Goal: Check status: Check status

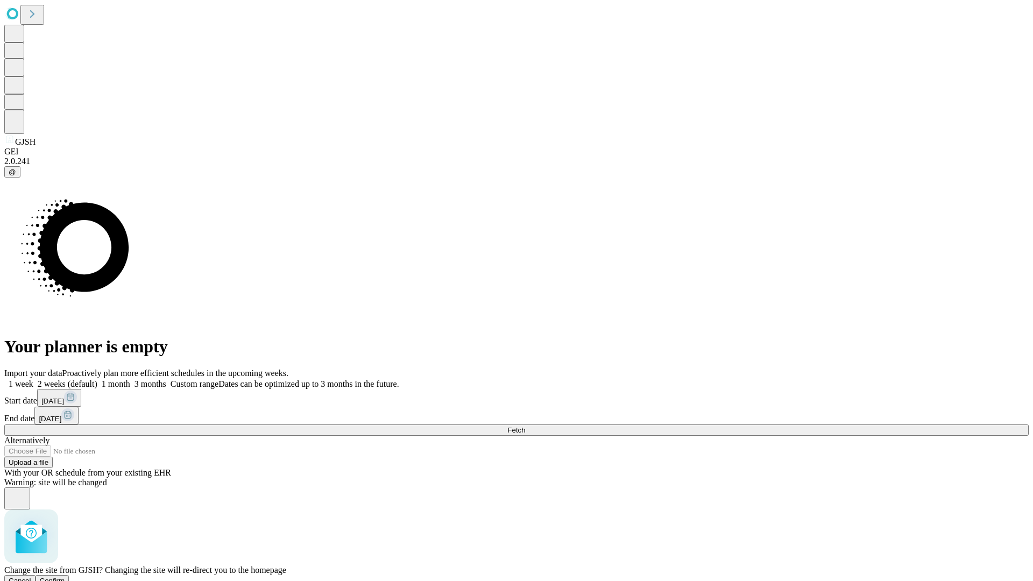
click at [65, 577] on span "Confirm" at bounding box center [52, 581] width 25 height 8
click at [33, 379] on label "1 week" at bounding box center [18, 383] width 29 height 9
click at [525, 426] on span "Fetch" at bounding box center [516, 430] width 18 height 8
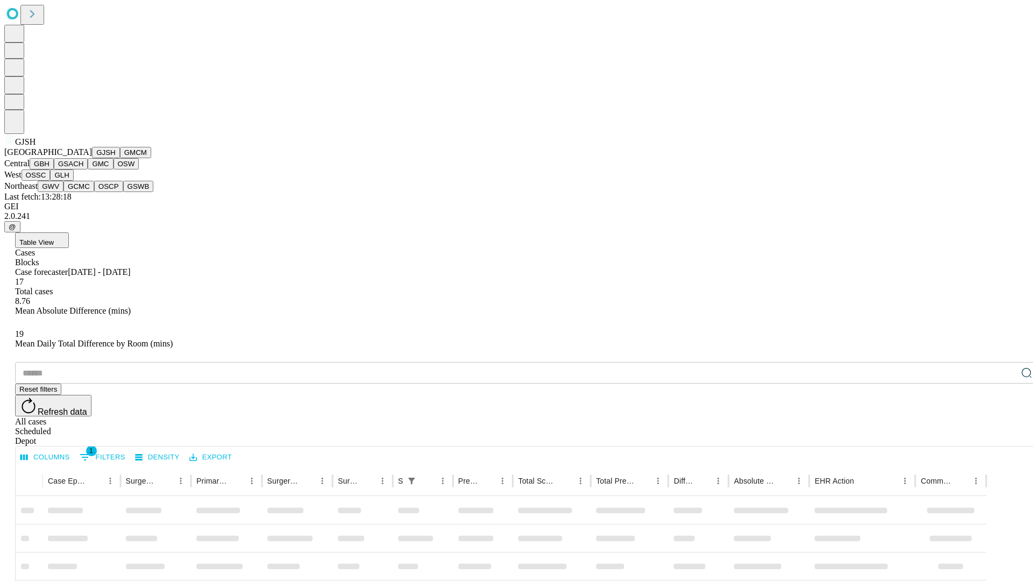
click at [120, 158] on button "GMCM" at bounding box center [135, 152] width 31 height 11
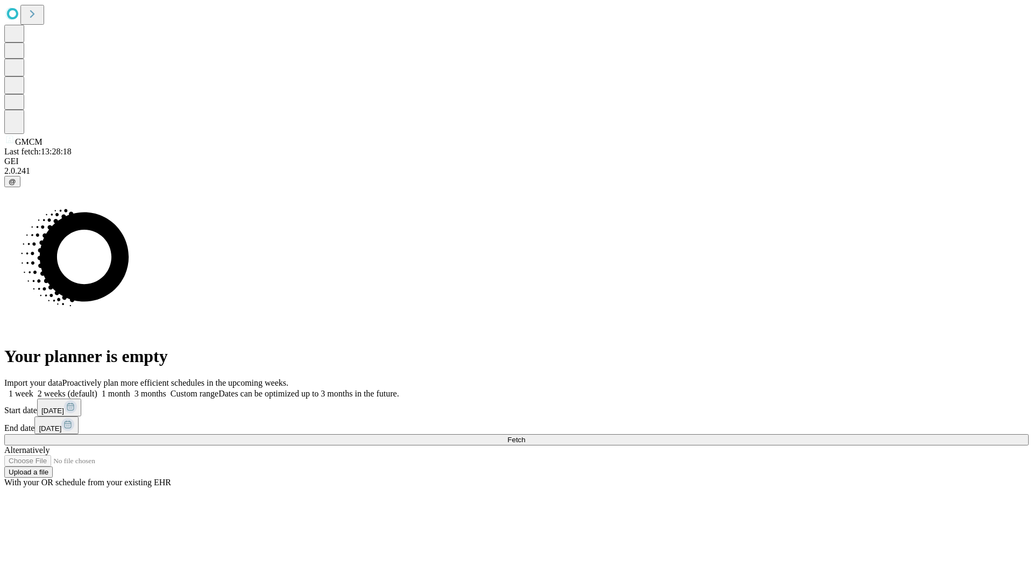
click at [33, 389] on label "1 week" at bounding box center [18, 393] width 29 height 9
click at [525, 436] on span "Fetch" at bounding box center [516, 440] width 18 height 8
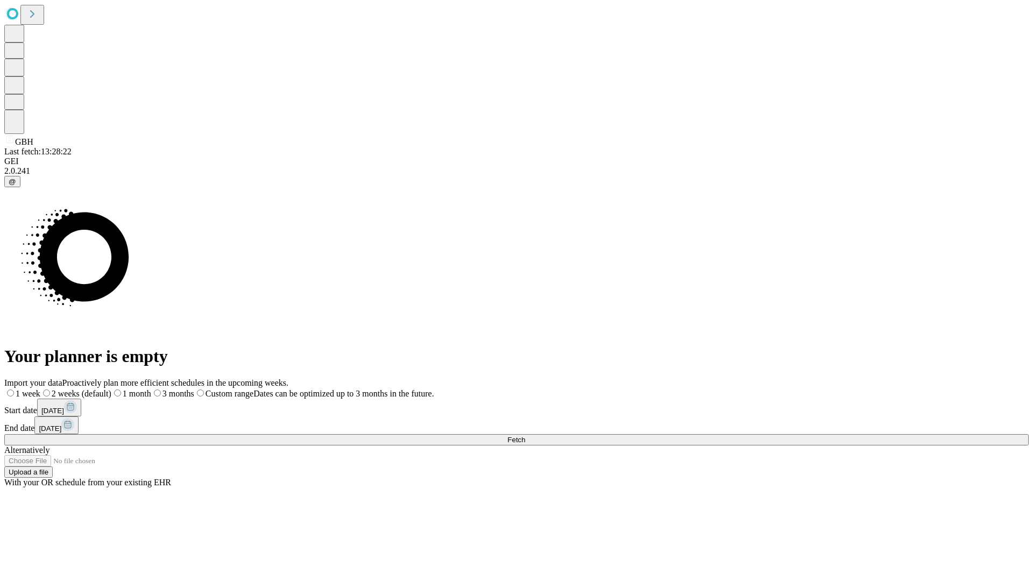
click at [40, 389] on label "1 week" at bounding box center [22, 393] width 36 height 9
click at [525, 436] on span "Fetch" at bounding box center [516, 440] width 18 height 8
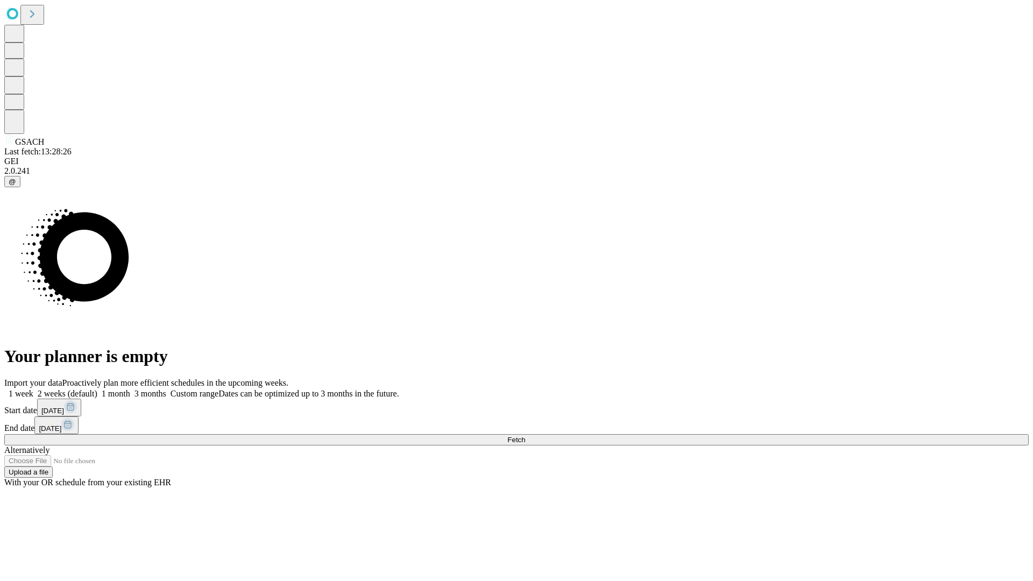
click at [33, 389] on label "1 week" at bounding box center [18, 393] width 29 height 9
click at [525, 436] on span "Fetch" at bounding box center [516, 440] width 18 height 8
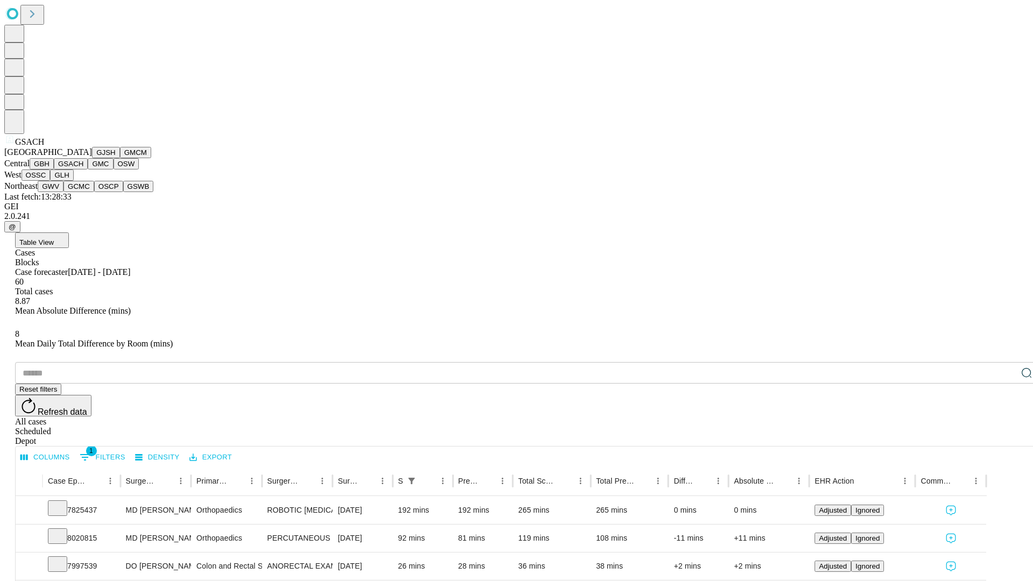
click at [88, 169] on button "GMC" at bounding box center [100, 163] width 25 height 11
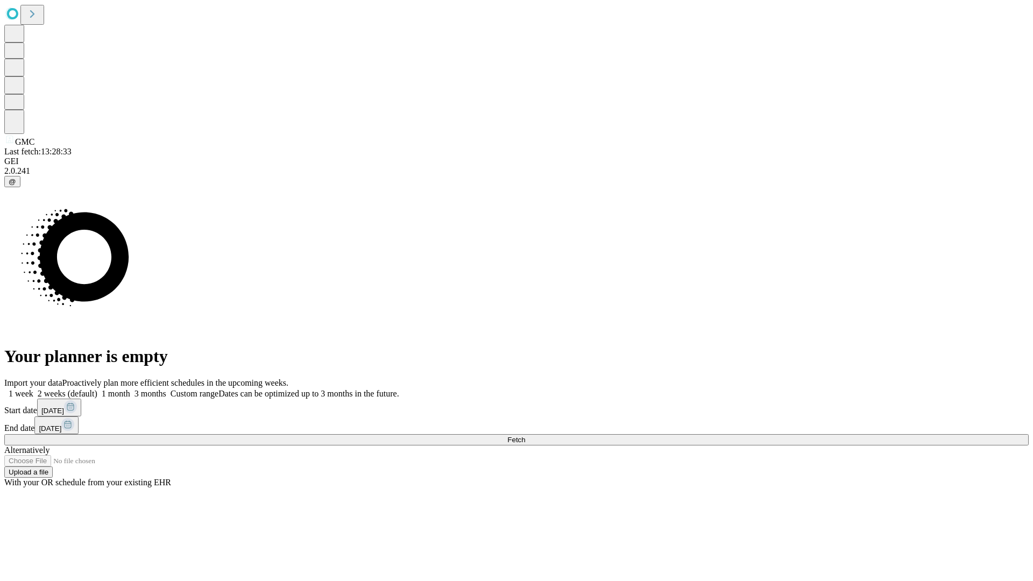
click at [525, 436] on span "Fetch" at bounding box center [516, 440] width 18 height 8
click at [33, 389] on label "1 week" at bounding box center [18, 393] width 29 height 9
click at [525, 436] on span "Fetch" at bounding box center [516, 440] width 18 height 8
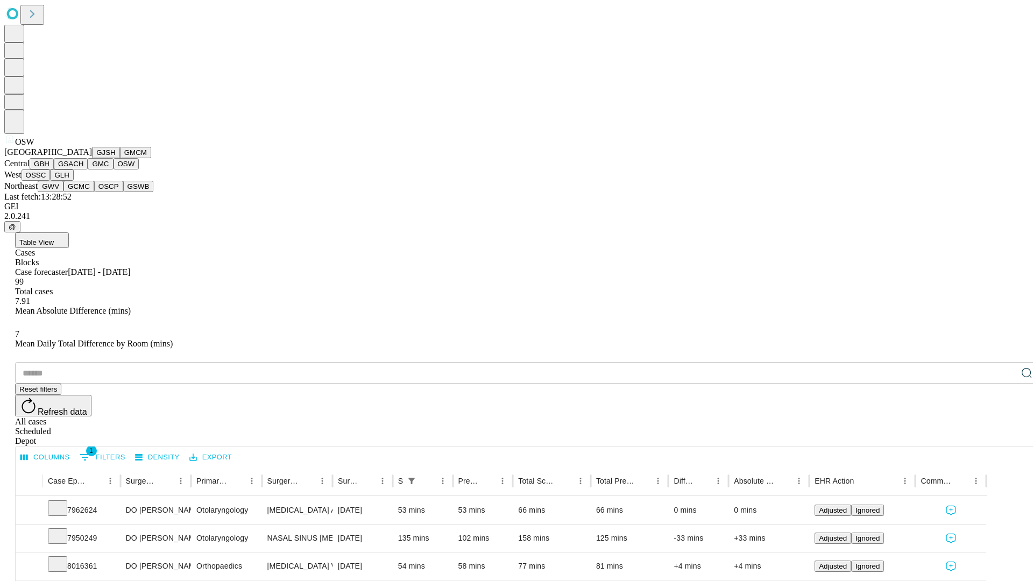
click at [51, 181] on button "OSSC" at bounding box center [36, 174] width 29 height 11
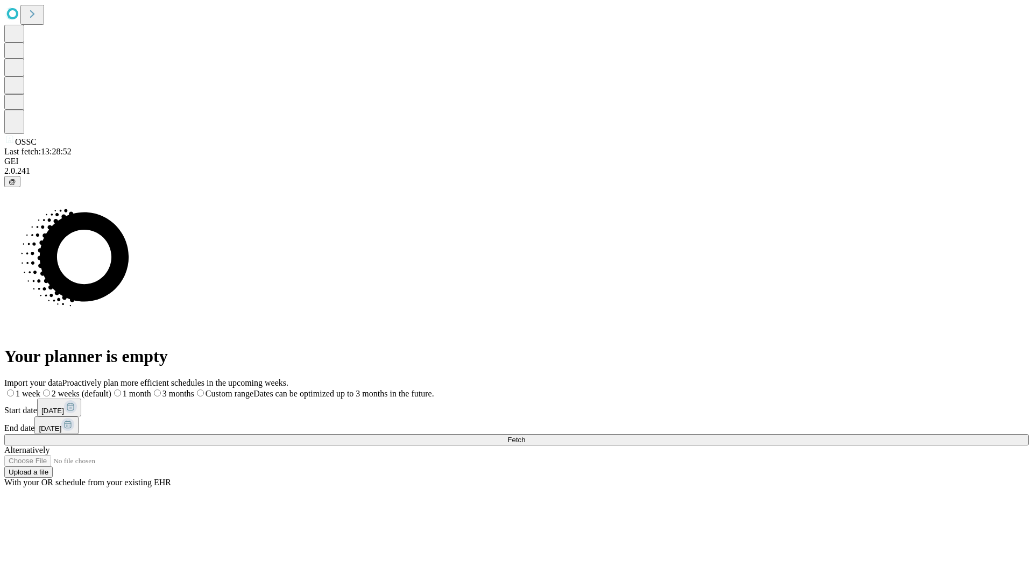
click at [40, 389] on label "1 week" at bounding box center [22, 393] width 36 height 9
click at [525, 436] on span "Fetch" at bounding box center [516, 440] width 18 height 8
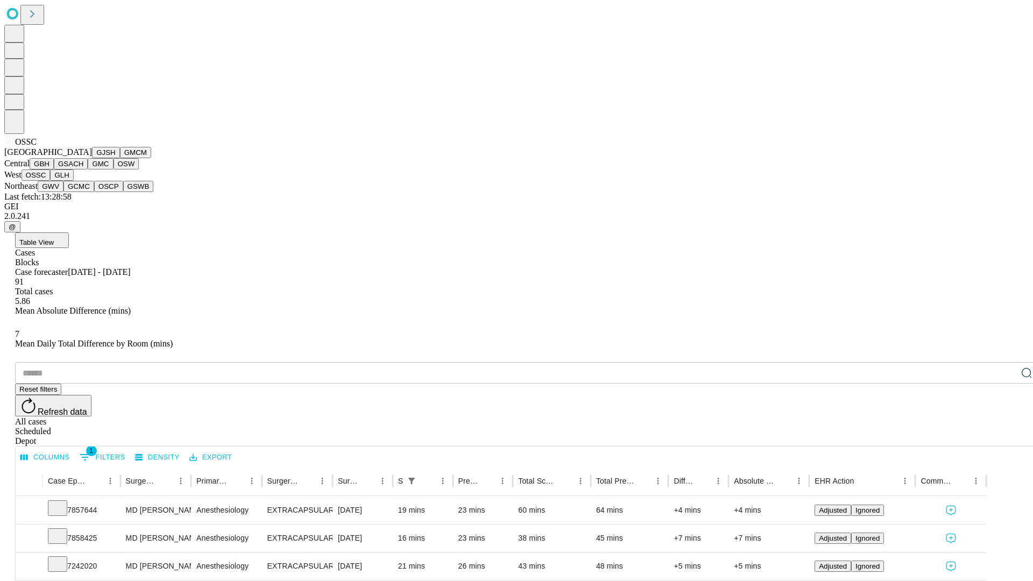
click at [73, 181] on button "GLH" at bounding box center [61, 174] width 23 height 11
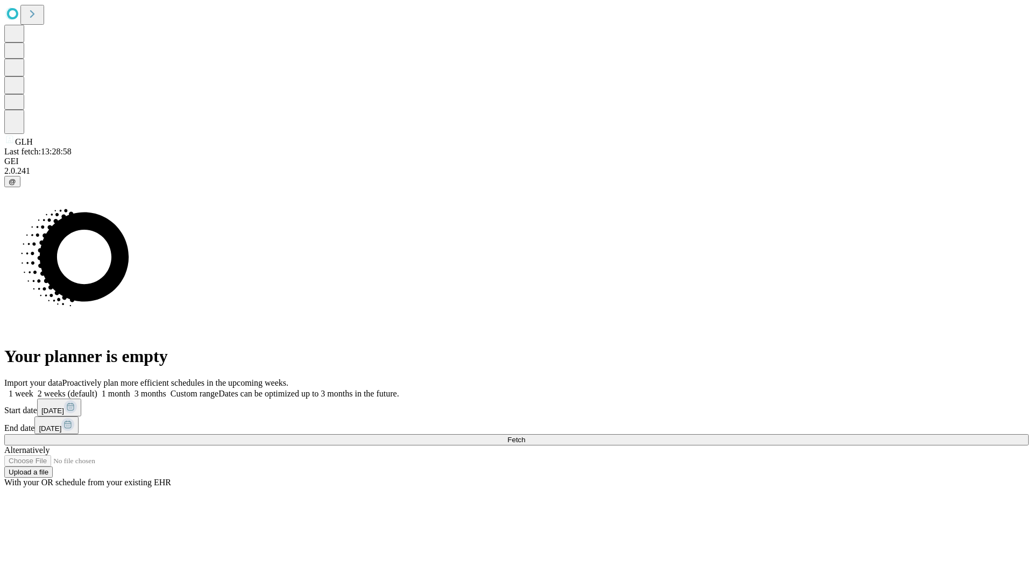
click at [33, 389] on label "1 week" at bounding box center [18, 393] width 29 height 9
click at [525, 436] on span "Fetch" at bounding box center [516, 440] width 18 height 8
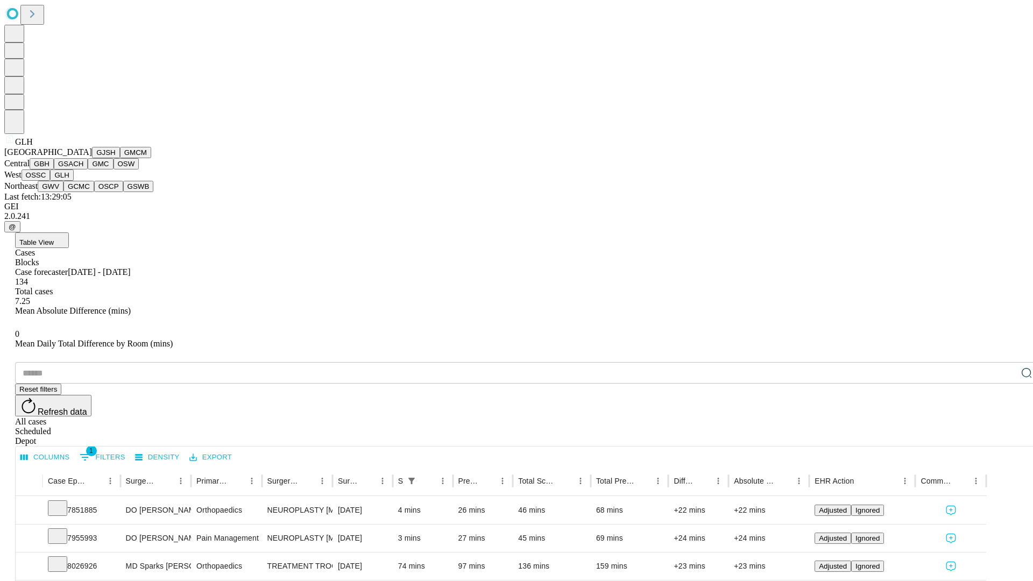
click at [63, 192] on button "GWV" at bounding box center [51, 186] width 26 height 11
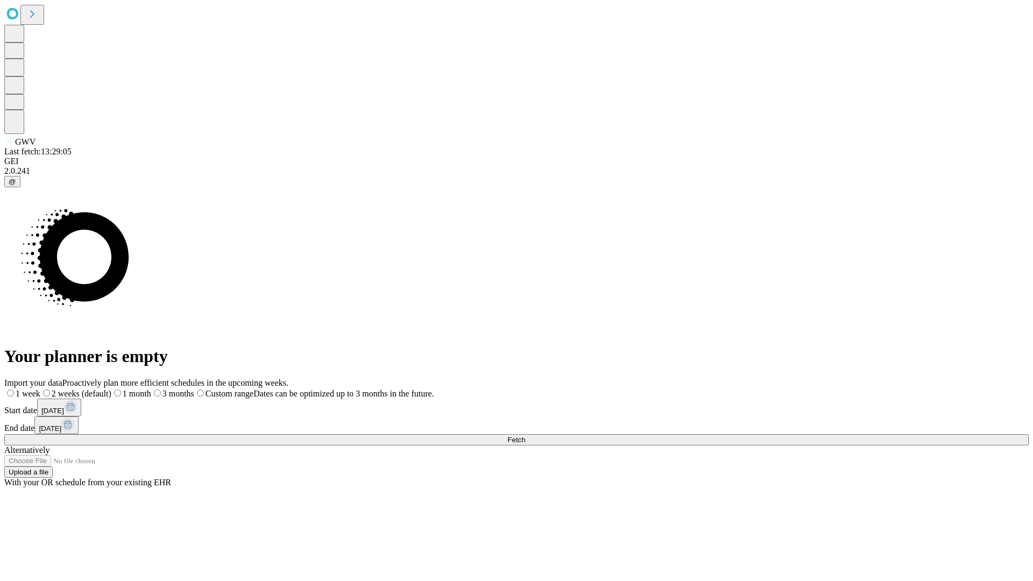
click at [40, 389] on label "1 week" at bounding box center [22, 393] width 36 height 9
click at [525, 436] on span "Fetch" at bounding box center [516, 440] width 18 height 8
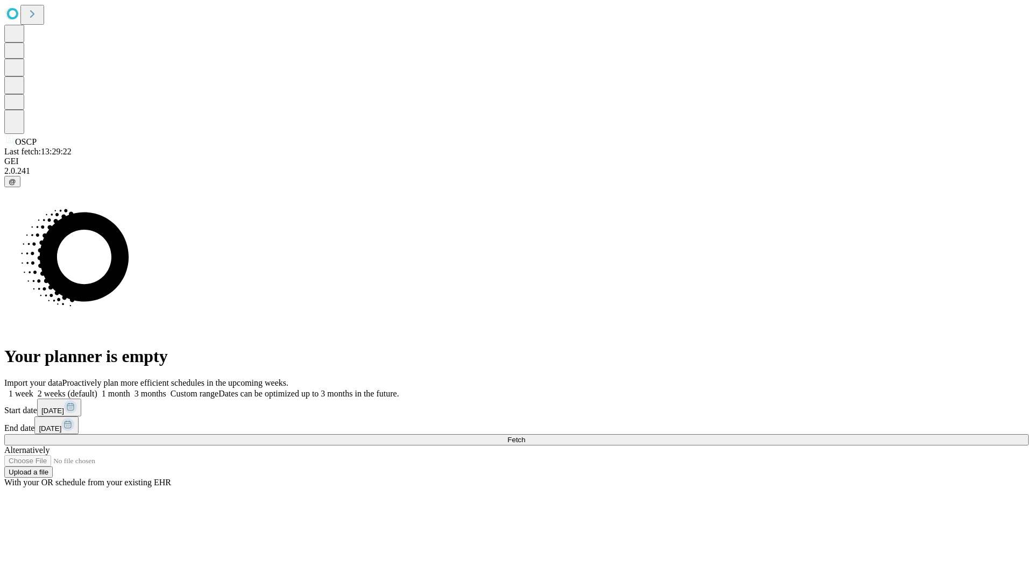
click at [33, 389] on label "1 week" at bounding box center [18, 393] width 29 height 9
click at [525, 436] on span "Fetch" at bounding box center [516, 440] width 18 height 8
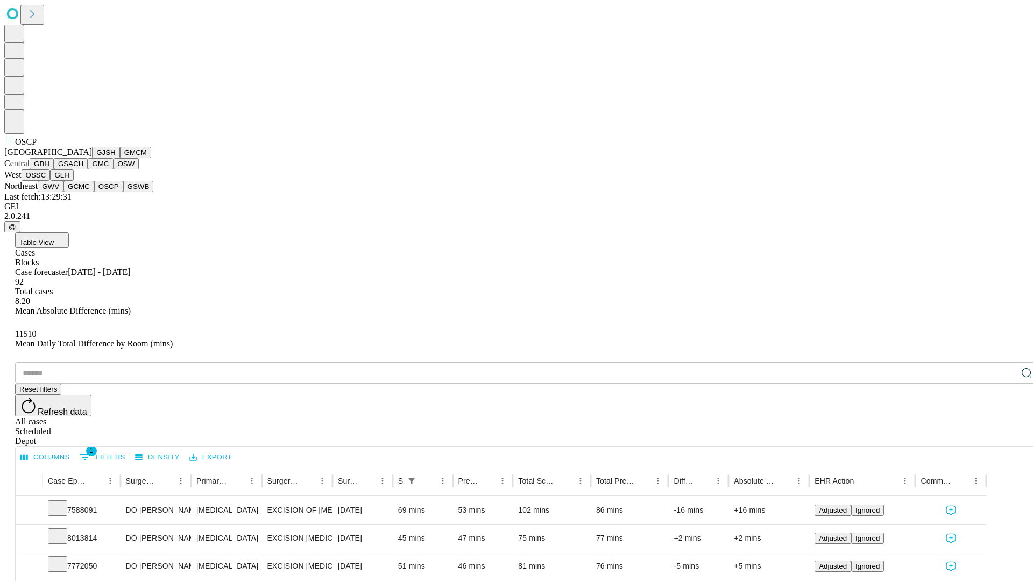
click at [123, 192] on button "GSWB" at bounding box center [138, 186] width 31 height 11
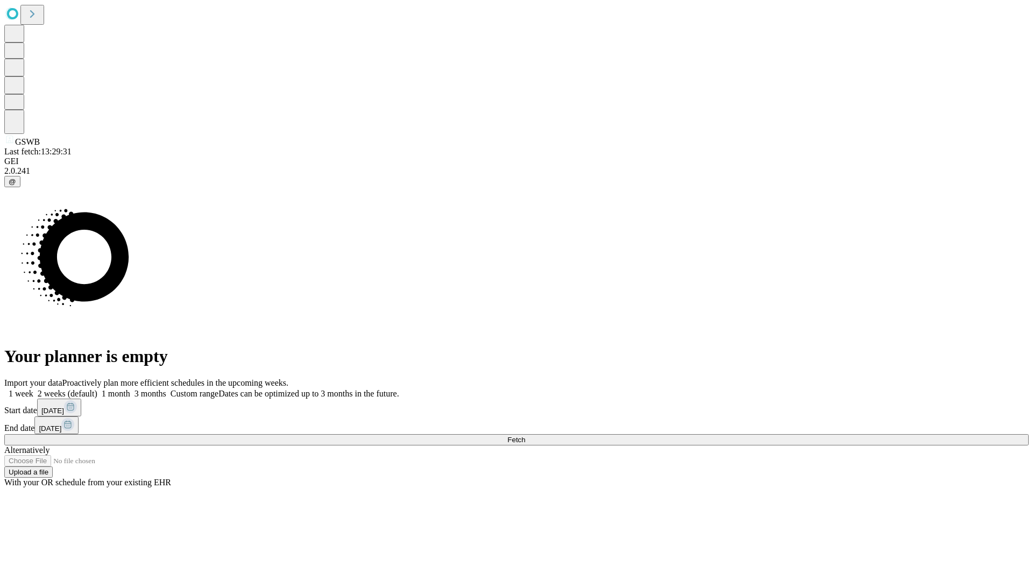
click at [33, 389] on label "1 week" at bounding box center [18, 393] width 29 height 9
click at [525, 436] on span "Fetch" at bounding box center [516, 440] width 18 height 8
